Goal: Check status: Check status

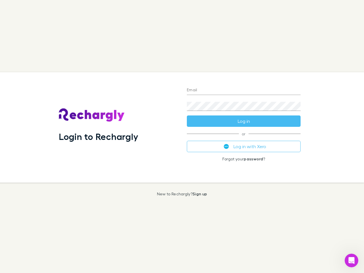
click at [182, 136] on div "Login to Rechargly" at bounding box center [118, 127] width 128 height 110
click at [244, 90] on input "Email" at bounding box center [244, 90] width 114 height 9
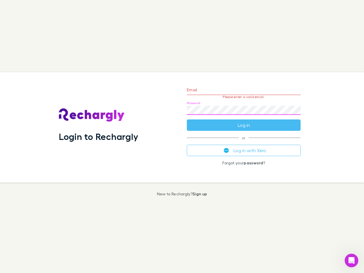
click at [244, 121] on form "Email Please enter a valid email. Password Log in" at bounding box center [244, 105] width 114 height 49
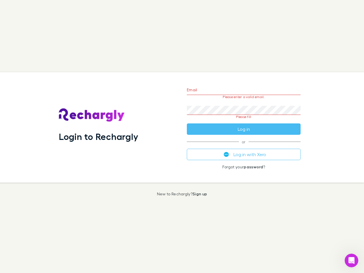
click at [244, 146] on div "Email Please enter a valid email. Password Please fill Log in or Log in with Xe…" at bounding box center [243, 127] width 123 height 110
click at [351, 260] on icon "Open Intercom Messenger" at bounding box center [351, 260] width 9 height 9
